Goal: Transaction & Acquisition: Purchase product/service

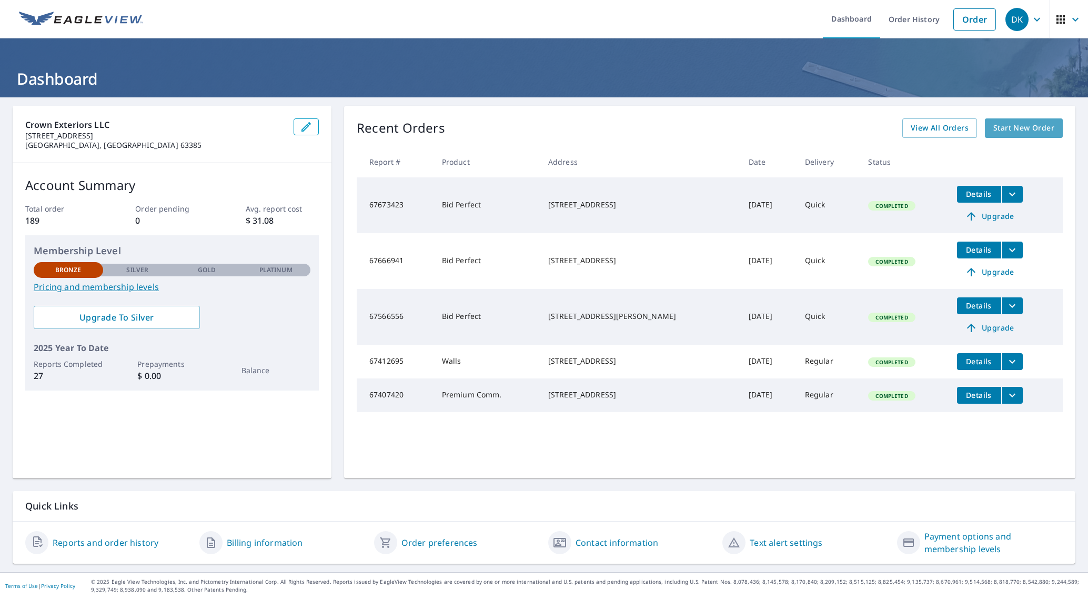
click at [1017, 125] on span "Start New Order" at bounding box center [1023, 128] width 61 height 13
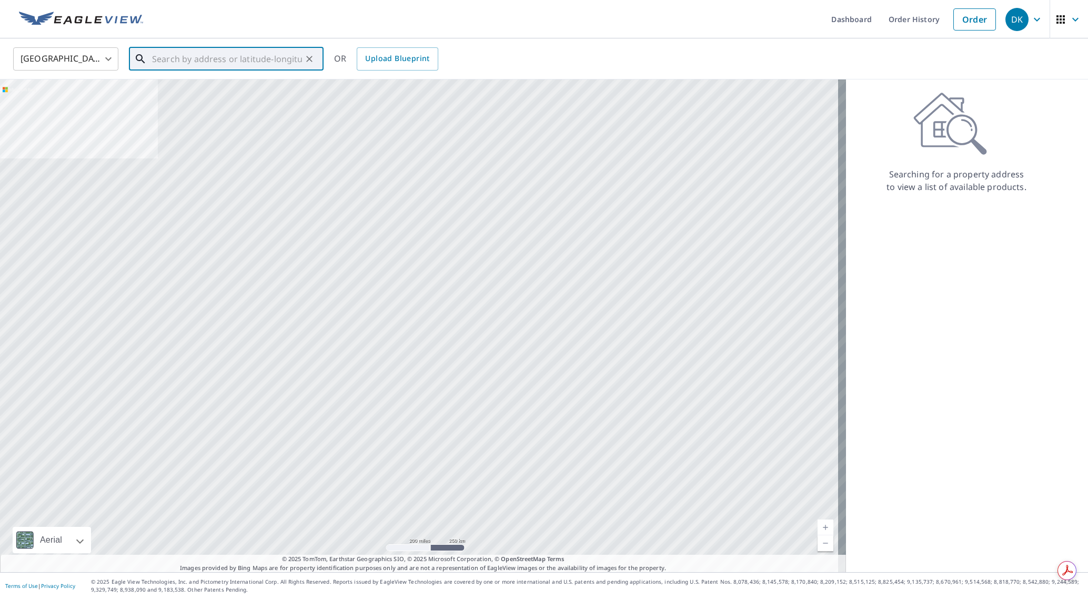
click at [158, 60] on input "text" at bounding box center [227, 58] width 150 height 29
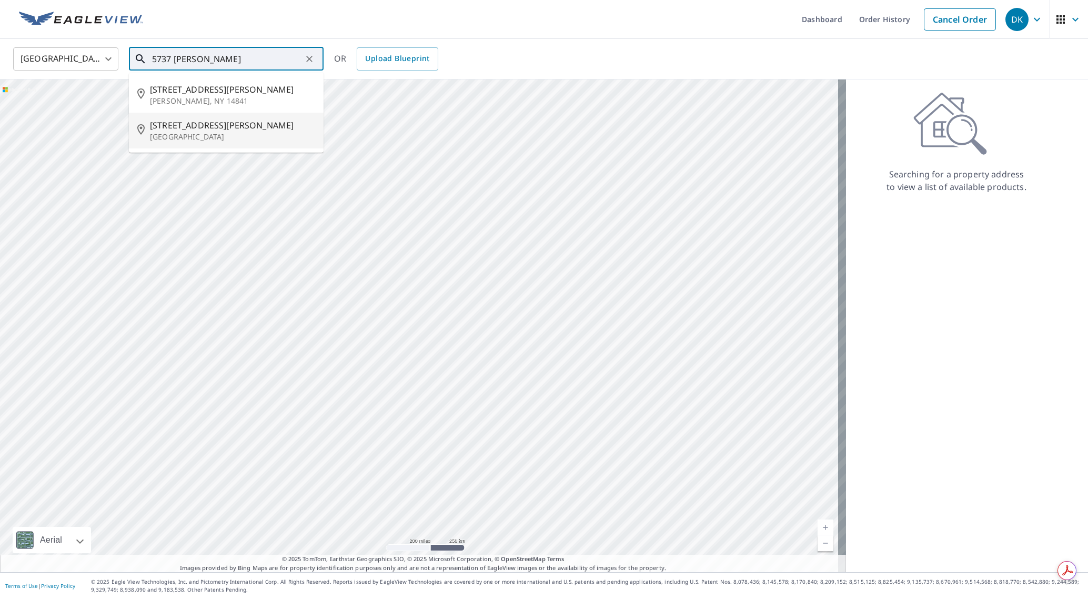
click at [171, 134] on p "[GEOGRAPHIC_DATA]" at bounding box center [232, 137] width 165 height 11
type input "[STREET_ADDRESS][PERSON_NAME]"
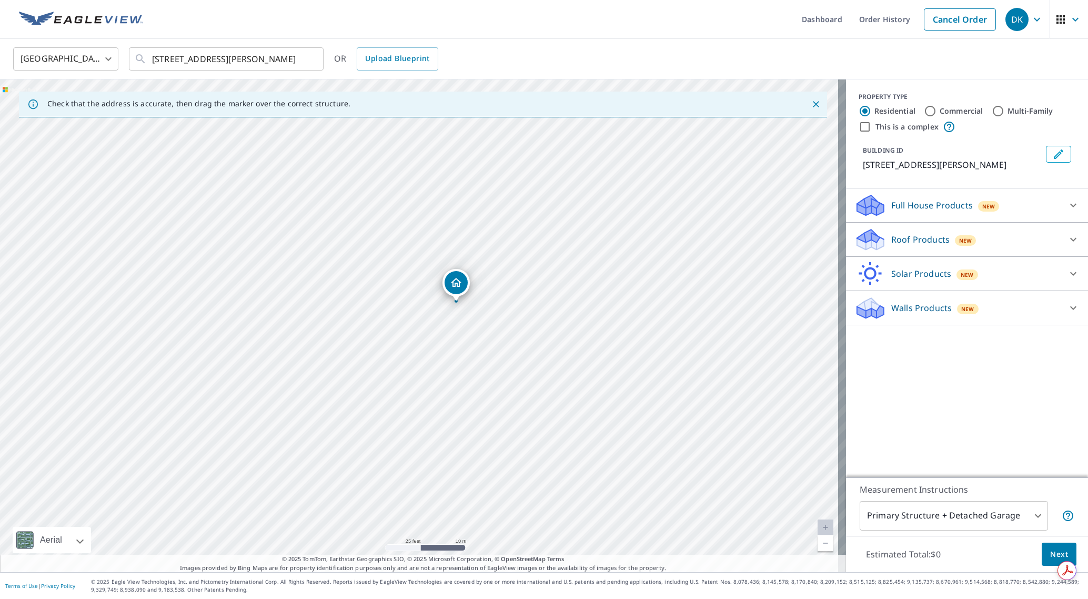
click at [912, 236] on p "Roof Products" at bounding box center [920, 239] width 58 height 13
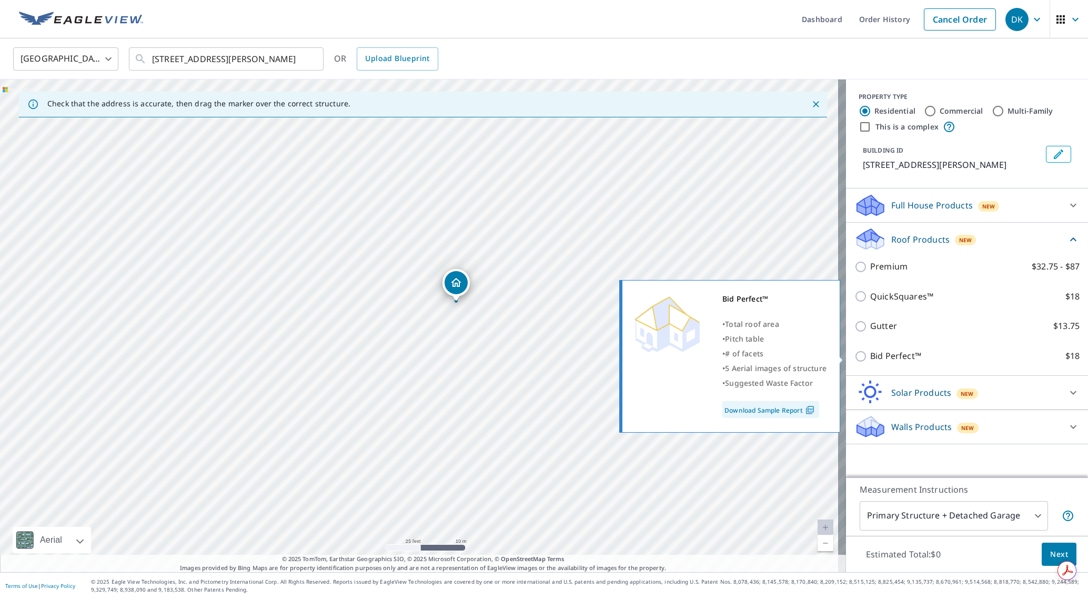
click at [886, 355] on p "Bid Perfect™" at bounding box center [895, 355] width 51 height 13
click at [870, 355] on input "Bid Perfect™ $18" at bounding box center [862, 356] width 16 height 13
checkbox input "true"
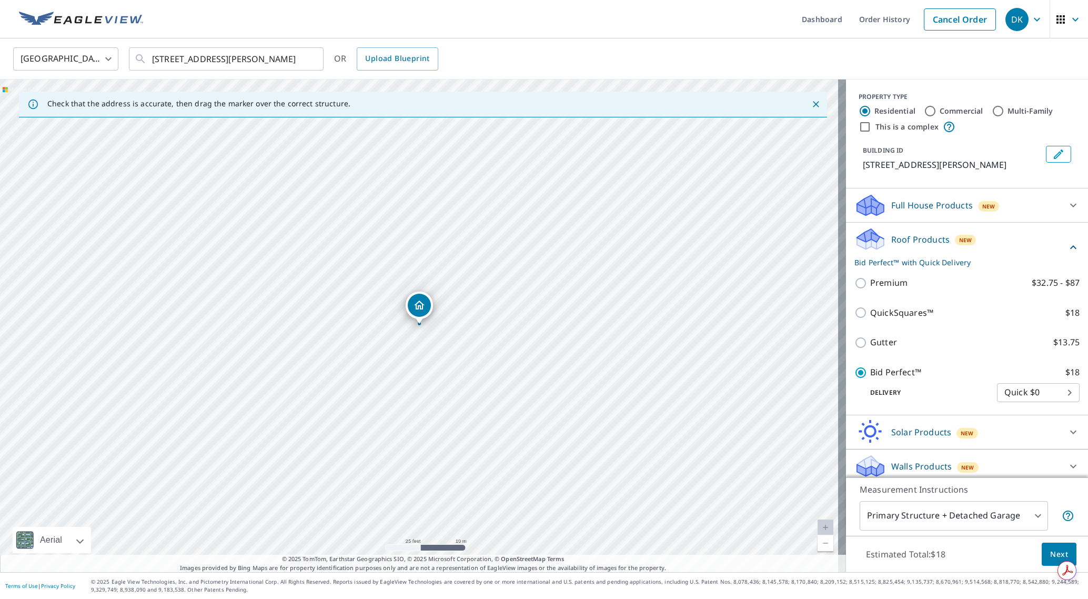
drag, startPoint x: 1048, startPoint y: 548, endPoint x: 993, endPoint y: 546, distance: 54.7
click at [993, 546] on div "Estimated Total: $18 Next" at bounding box center [967, 554] width 242 height 37
click at [1052, 554] on span "Next" at bounding box center [1059, 554] width 18 height 13
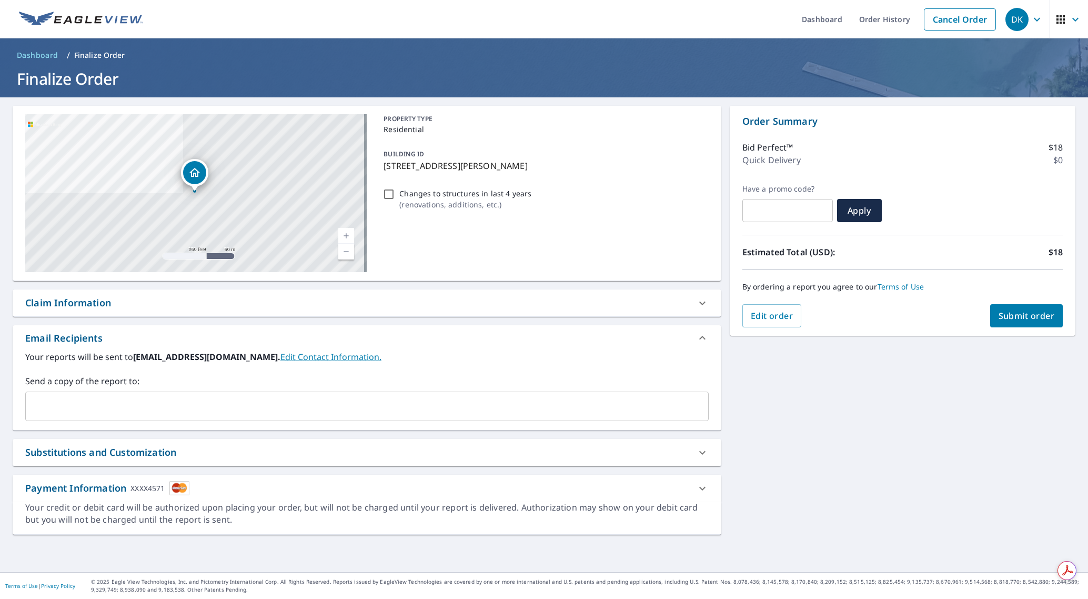
click at [1022, 321] on span "Submit order" at bounding box center [1026, 316] width 56 height 12
